Goal: Information Seeking & Learning: Learn about a topic

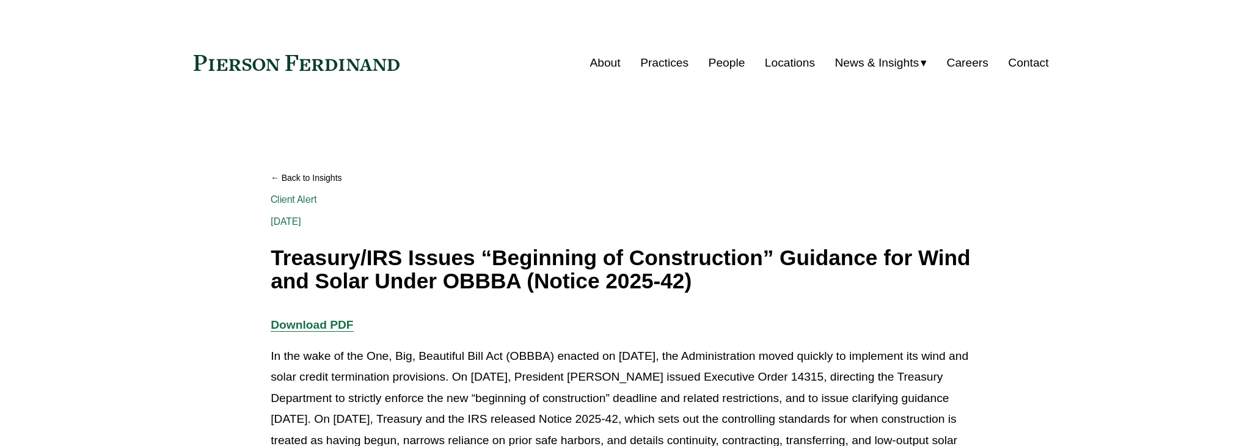
scroll to position [183, 0]
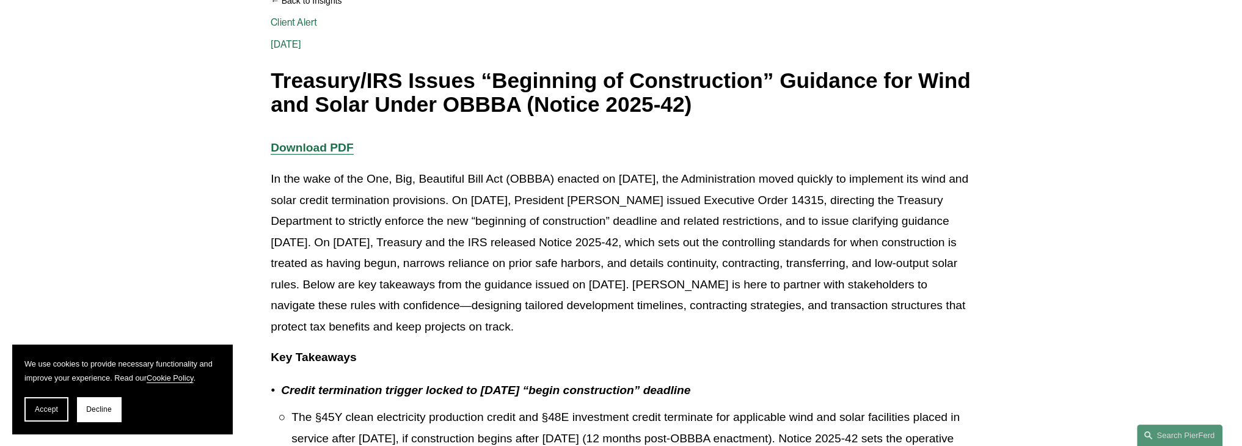
click at [326, 145] on strong "Download PDF" at bounding box center [312, 147] width 82 height 13
click at [678, 222] on p "In the wake of the One, Big, Beautiful Bill Act (OBBBA) enacted on [DATE], the …" at bounding box center [621, 253] width 701 height 169
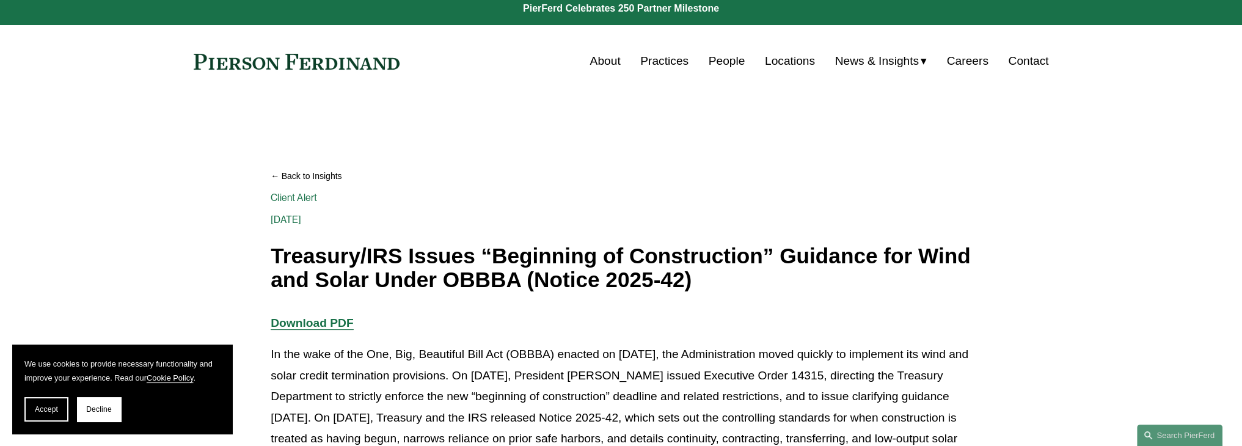
scroll to position [850, 0]
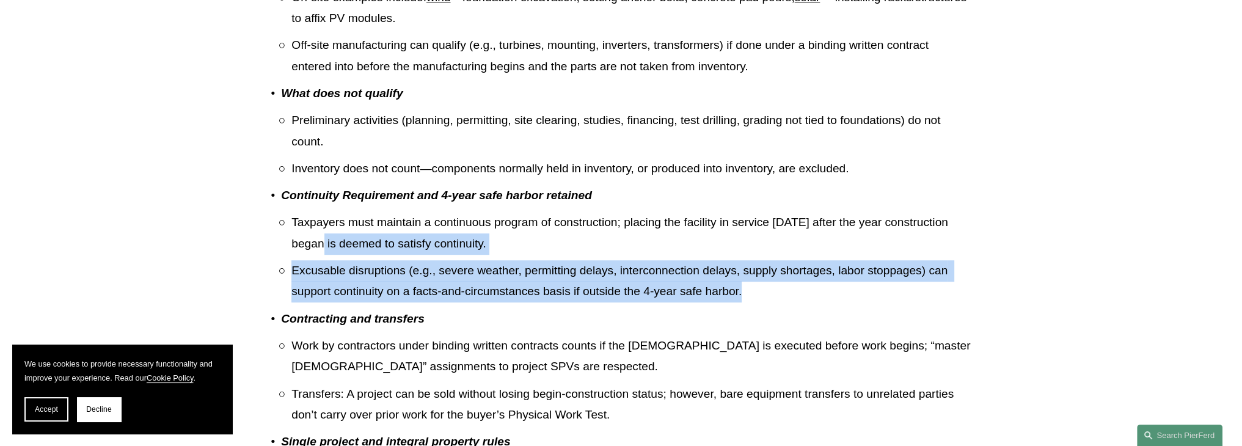
drag, startPoint x: 742, startPoint y: 296, endPoint x: 341, endPoint y: 242, distance: 405.0
click at [341, 242] on ul "Taxpayers must maintain a continuous program of construction; placing the facil…" at bounding box center [626, 257] width 690 height 90
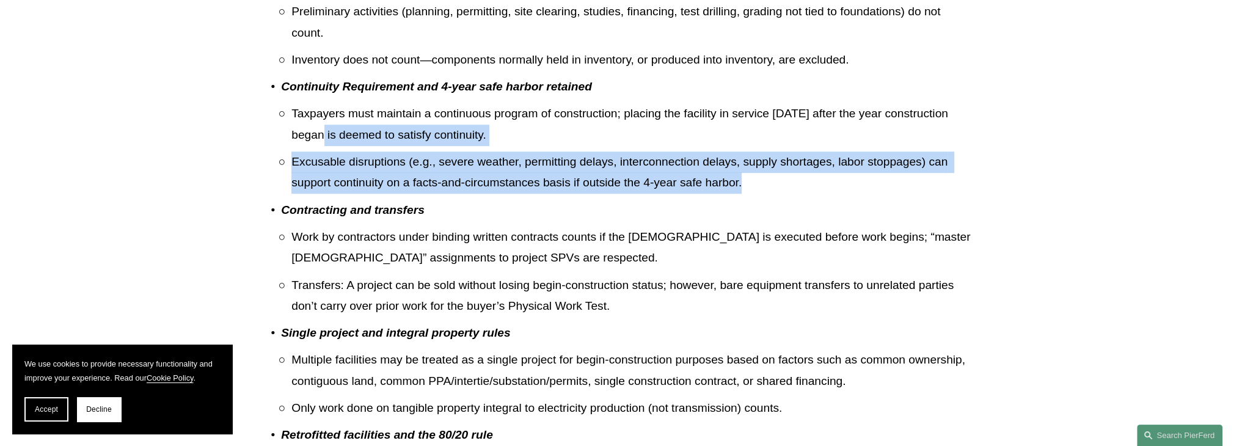
scroll to position [972, 0]
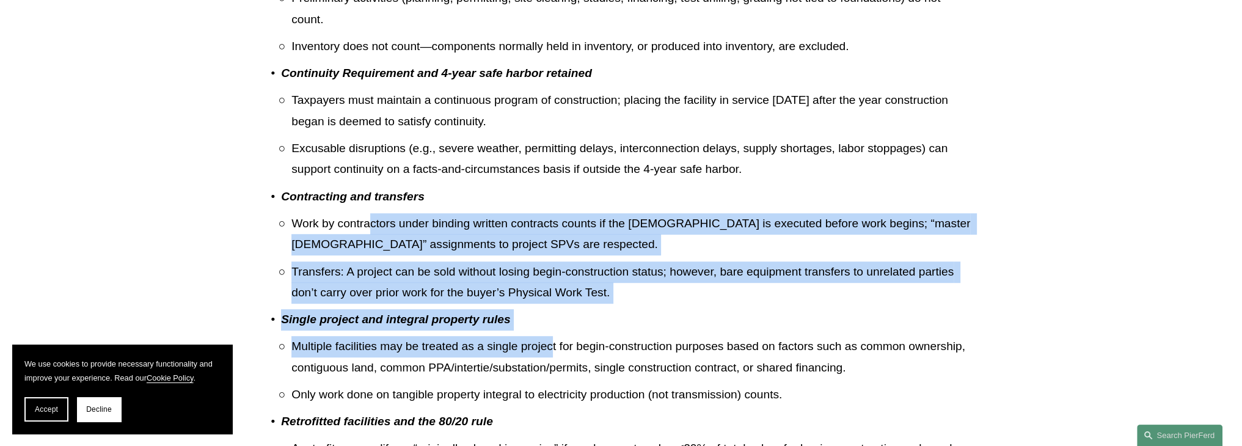
drag, startPoint x: 368, startPoint y: 222, endPoint x: 553, endPoint y: 352, distance: 226.3
click at [553, 352] on ul "Credit termination trigger locked to [DATE] “begin construction” deadline The §…" at bounding box center [621, 86] width 701 height 991
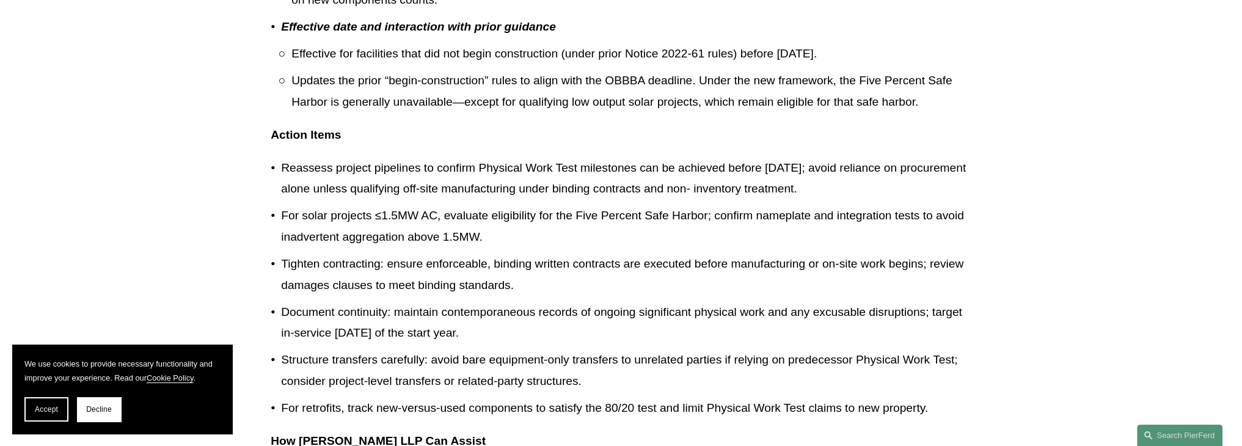
scroll to position [1461, 0]
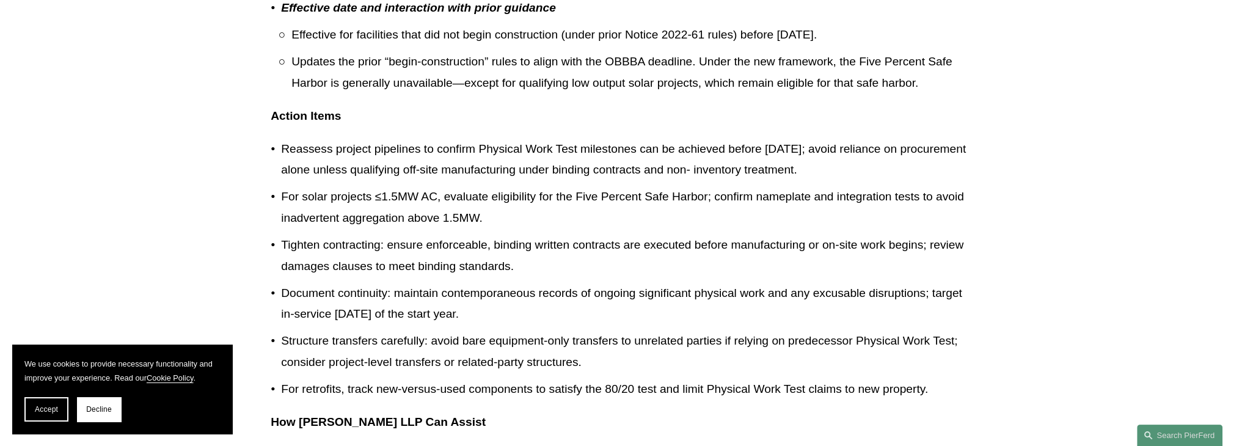
drag, startPoint x: 486, startPoint y: 316, endPoint x: 313, endPoint y: 279, distance: 177.5
click at [313, 279] on ul "Reassess project pipelines to confirm Physical Work Test milestones can be achi…" at bounding box center [621, 270] width 701 height 262
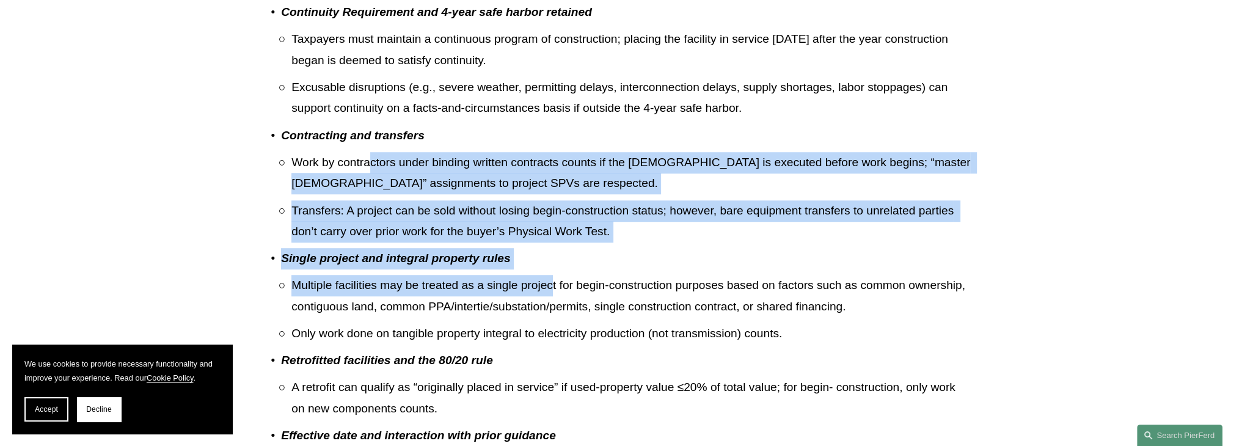
scroll to position [850, 0]
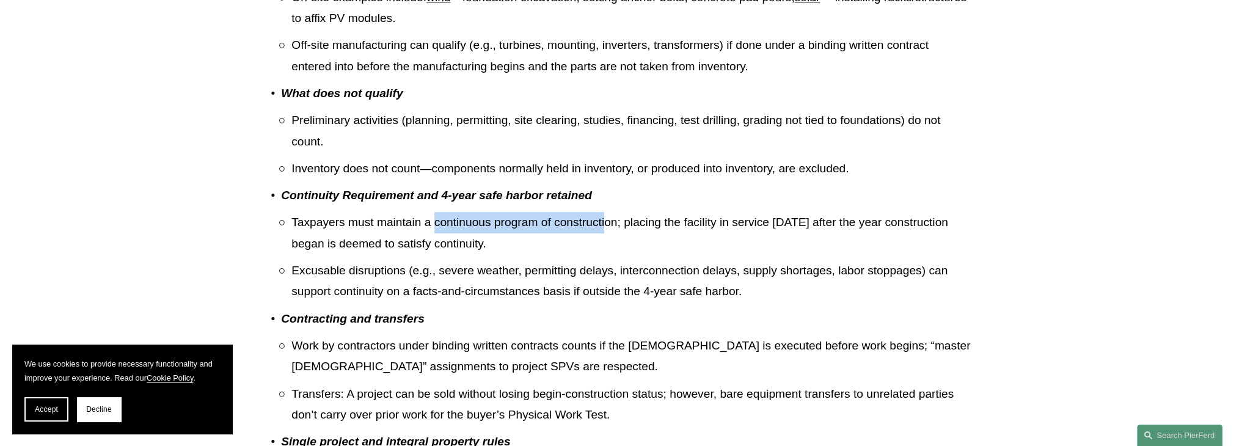
drag, startPoint x: 606, startPoint y: 222, endPoint x: 436, endPoint y: 218, distance: 169.9
click at [436, 218] on p "Taxpayers must maintain a continuous program of construction; placing the facil…" at bounding box center [631, 233] width 680 height 42
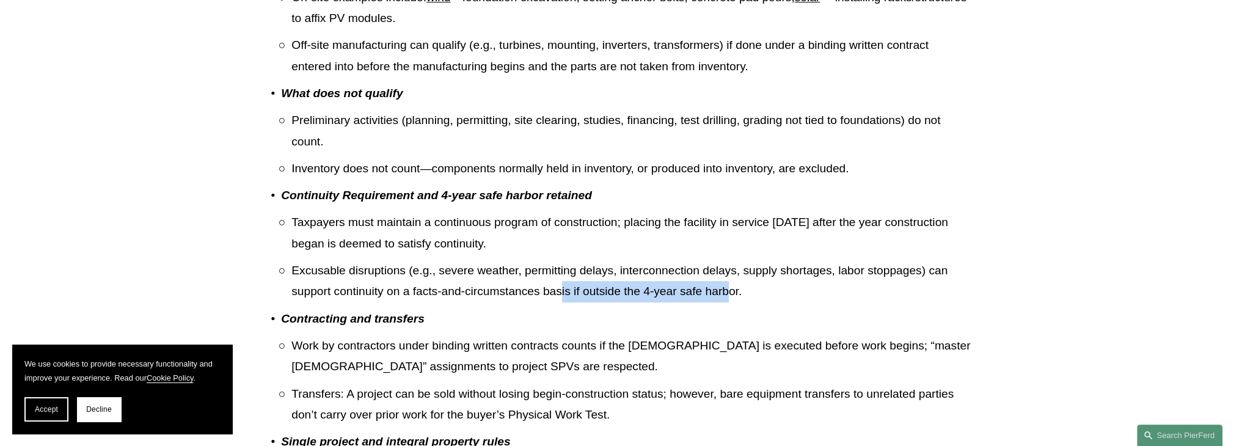
drag, startPoint x: 563, startPoint y: 292, endPoint x: 728, endPoint y: 292, distance: 165.6
click at [728, 292] on p "Excusable disruptions (e.g., severe weather, permitting delays, interconnection…" at bounding box center [631, 281] width 680 height 42
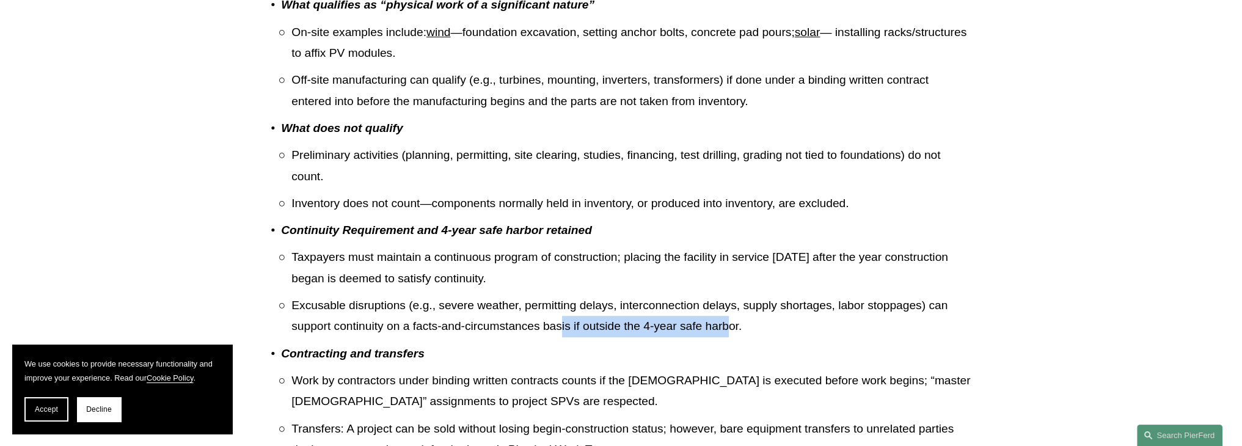
scroll to position [789, 0]
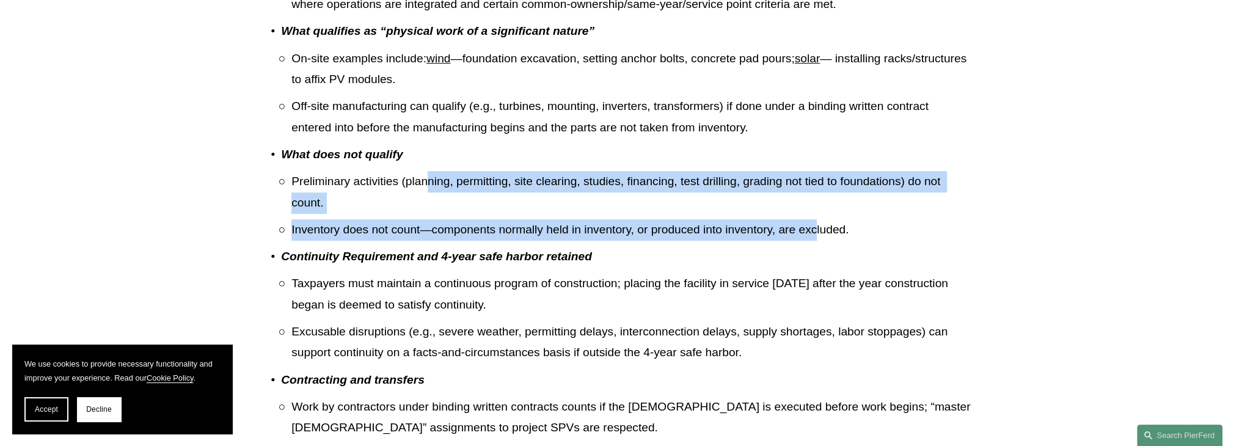
drag, startPoint x: 426, startPoint y: 185, endPoint x: 818, endPoint y: 225, distance: 394.3
click at [818, 225] on ul "Preliminary activities (planning, permitting, site clearing, studies, financing…" at bounding box center [626, 205] width 690 height 69
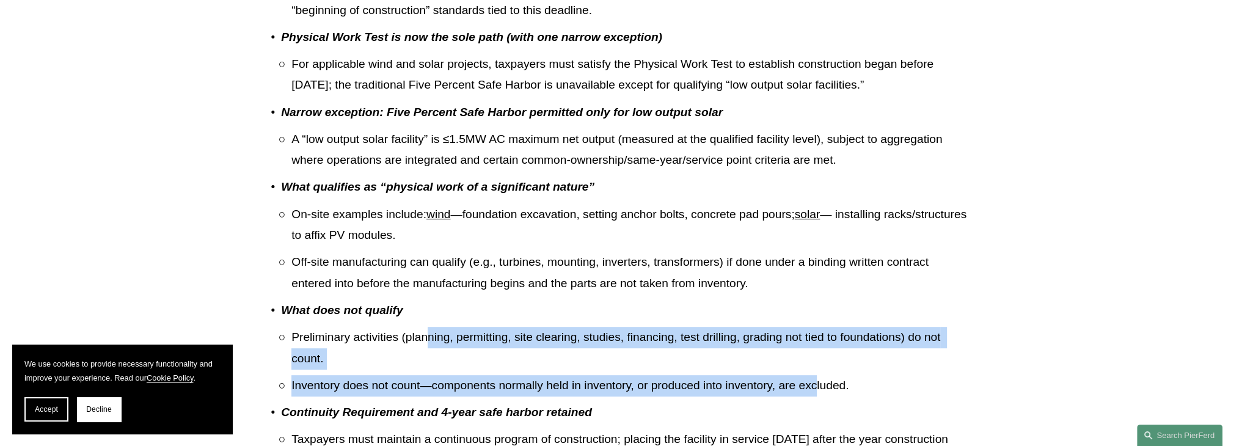
scroll to position [605, 0]
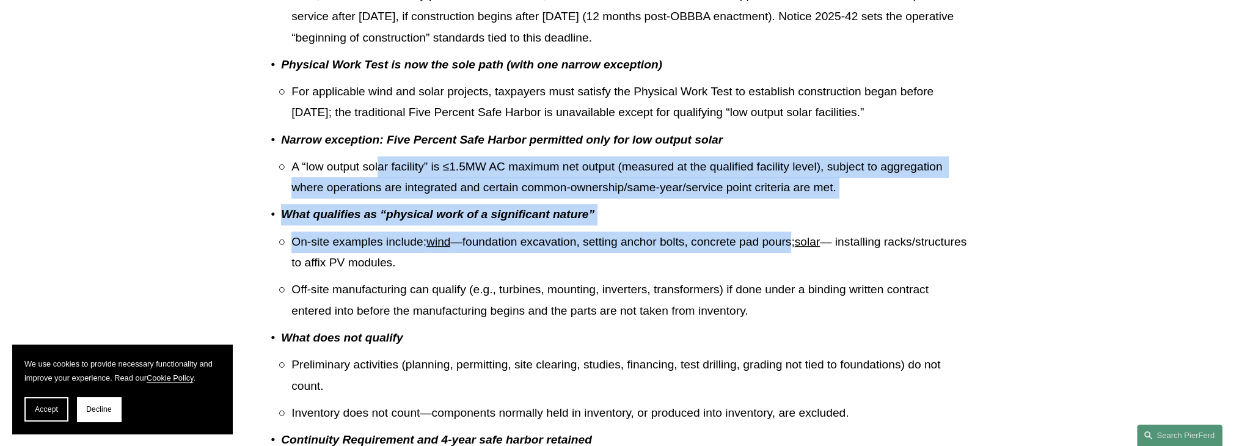
drag, startPoint x: 794, startPoint y: 240, endPoint x: 376, endPoint y: 168, distance: 424.1
click at [376, 168] on ul "Credit termination trigger locked to [DATE] “begin construction” deadline The §…" at bounding box center [621, 453] width 701 height 991
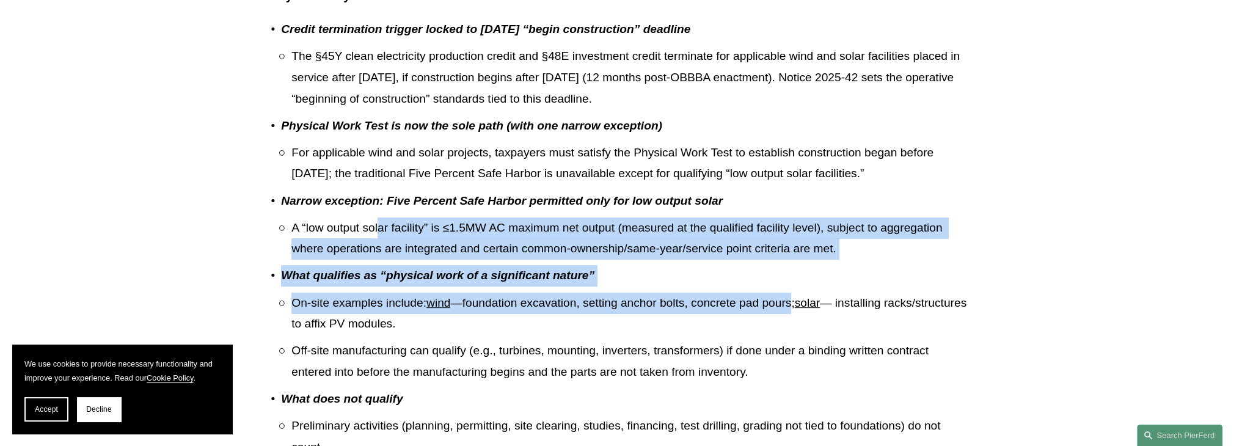
drag, startPoint x: 461, startPoint y: 58, endPoint x: 835, endPoint y: 103, distance: 376.0
click at [838, 103] on p "The §45Y clean electricity production credit and §48E investment credit termina…" at bounding box center [631, 78] width 680 height 64
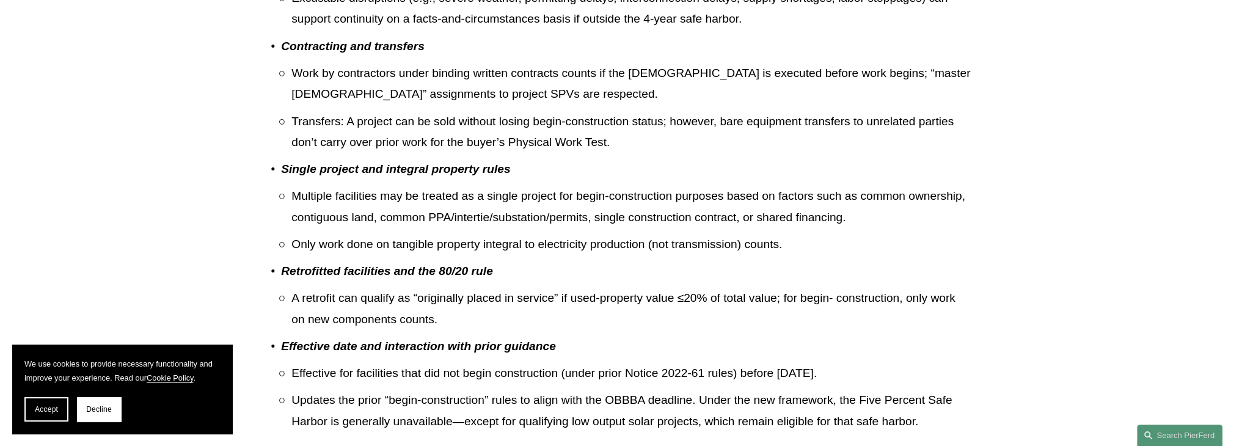
scroll to position [1094, 0]
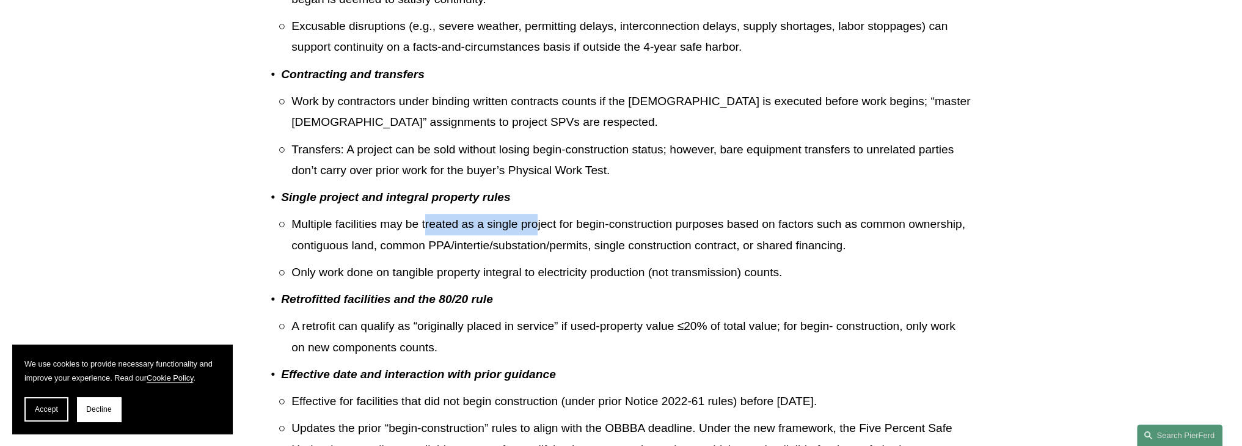
drag, startPoint x: 427, startPoint y: 227, endPoint x: 535, endPoint y: 223, distance: 108.2
click at [535, 223] on p "Multiple facilities may be treated as a single project for begin-construction p…" at bounding box center [631, 235] width 680 height 42
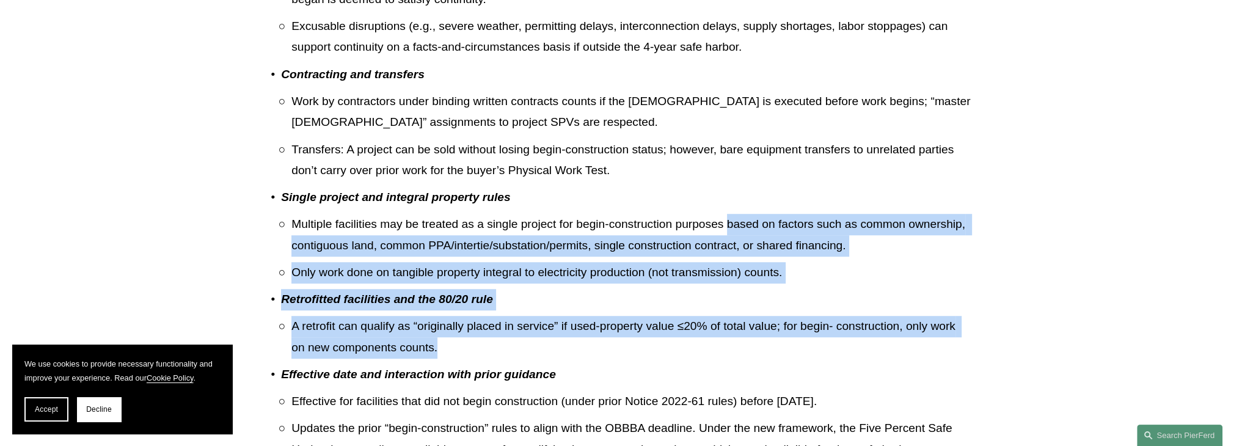
drag, startPoint x: 726, startPoint y: 221, endPoint x: 531, endPoint y: 350, distance: 234.0
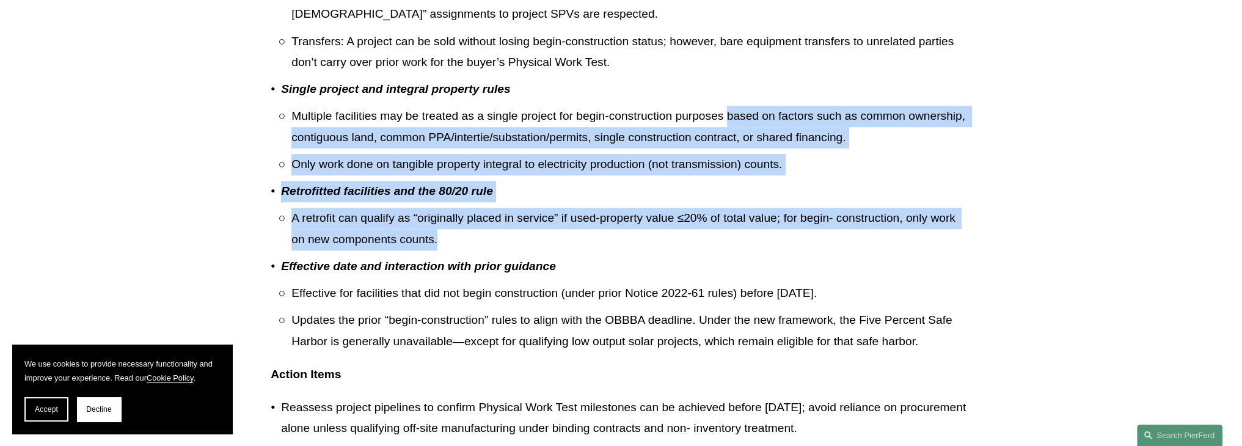
scroll to position [1216, 0]
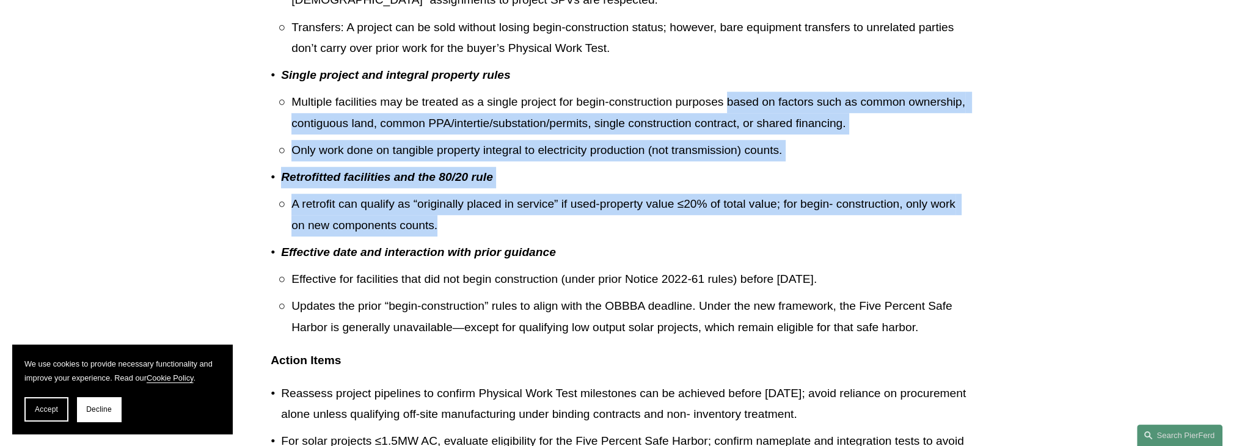
click at [684, 231] on p "A retrofit can qualify as “originally placed in service” if used-property value…" at bounding box center [631, 215] width 680 height 42
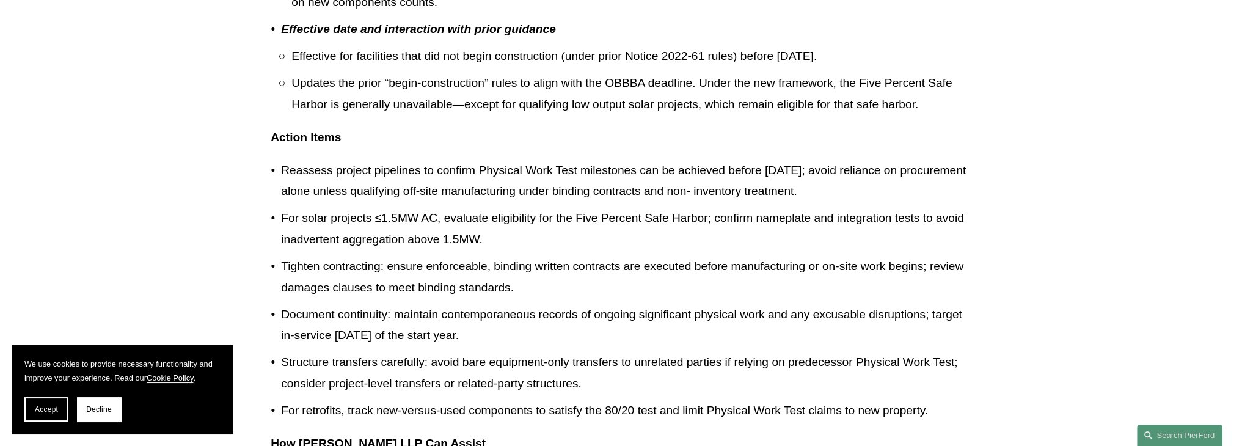
scroll to position [1461, 0]
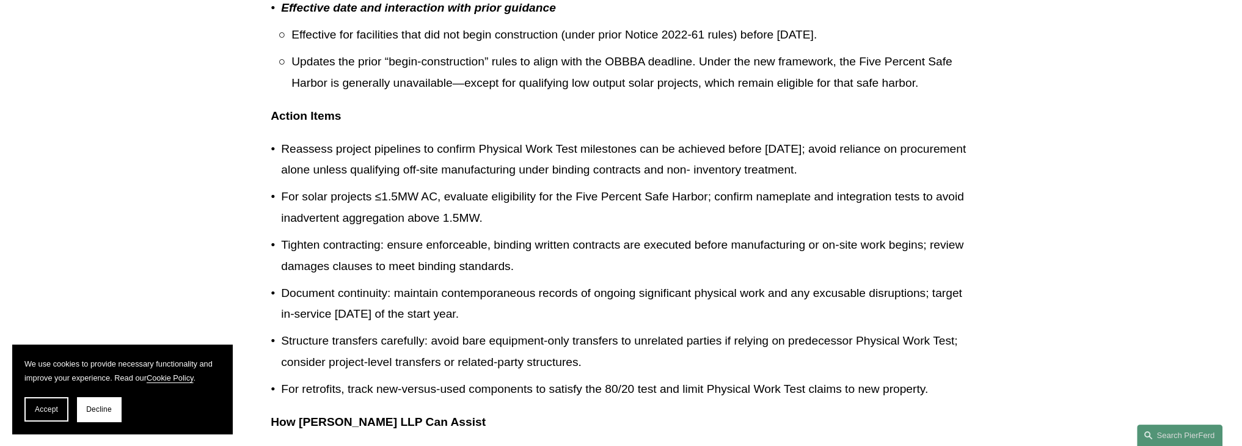
drag, startPoint x: 775, startPoint y: 150, endPoint x: 635, endPoint y: 324, distance: 223.9
click at [635, 324] on ul "Reassess project pipelines to confirm Physical Work Test milestones can be achi…" at bounding box center [621, 270] width 701 height 262
click at [635, 324] on p "Document continuity: maintain contemporaneous records of ongoing significant ph…" at bounding box center [626, 304] width 690 height 42
drag, startPoint x: 580, startPoint y: 310, endPoint x: 698, endPoint y: 357, distance: 126.6
click at [721, 357] on ul "Reassess project pipelines to confirm Physical Work Test milestones can be achi…" at bounding box center [621, 270] width 701 height 262
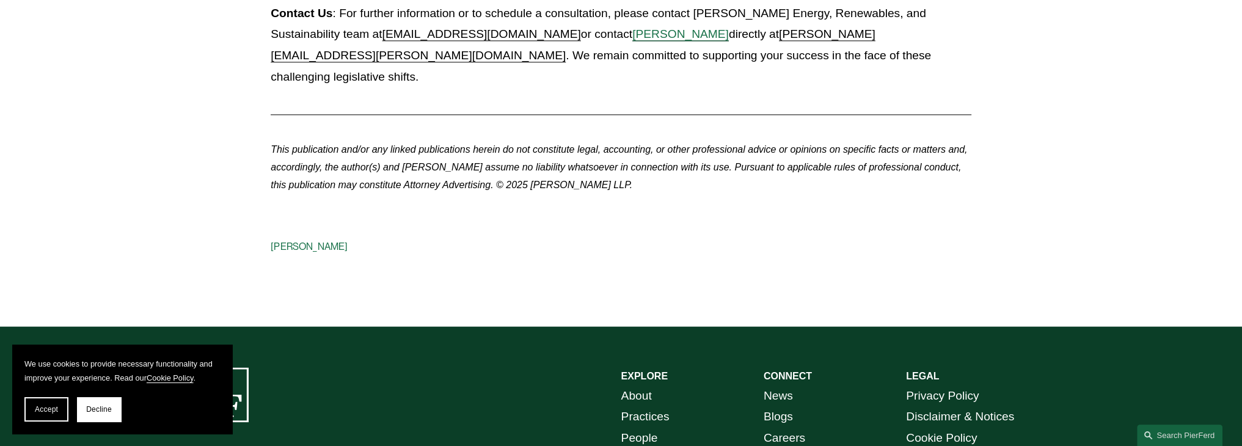
scroll to position [2133, 0]
